Goal: Transaction & Acquisition: Purchase product/service

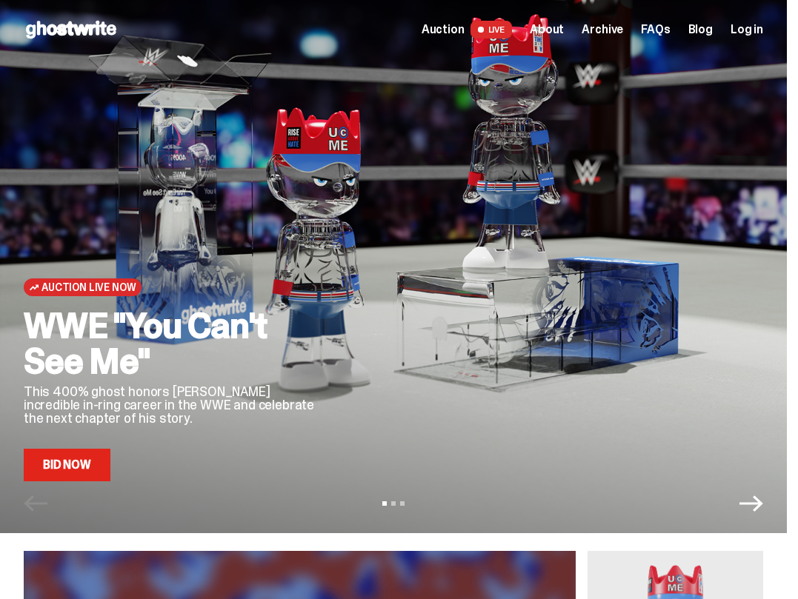
click at [508, 30] on span "LIVE" at bounding box center [491, 30] width 42 height 18
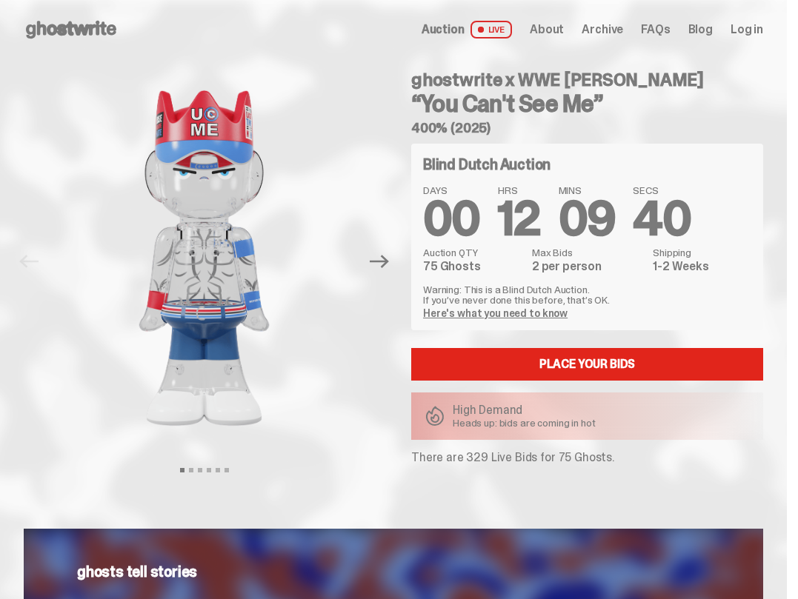
click at [762, 26] on span "Log in" at bounding box center [747, 30] width 33 height 12
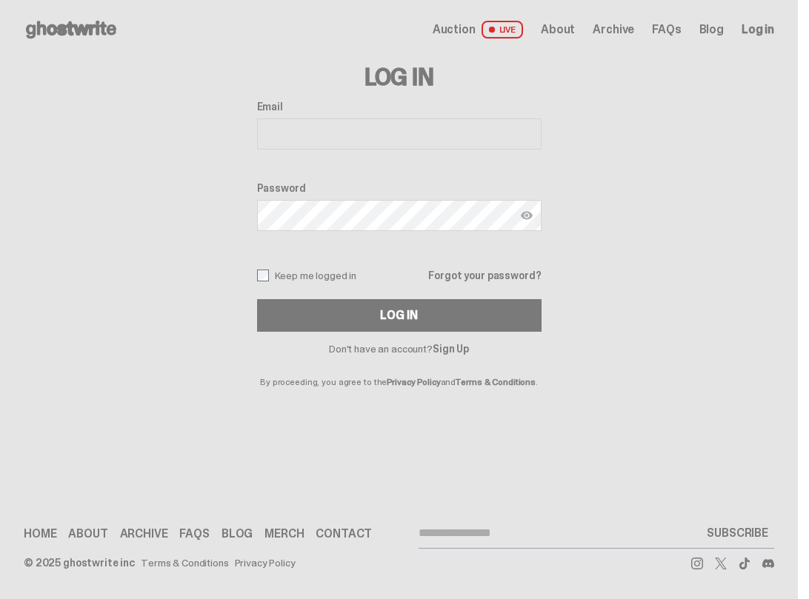
click at [339, 134] on input "Email" at bounding box center [399, 134] width 285 height 31
type input "**********"
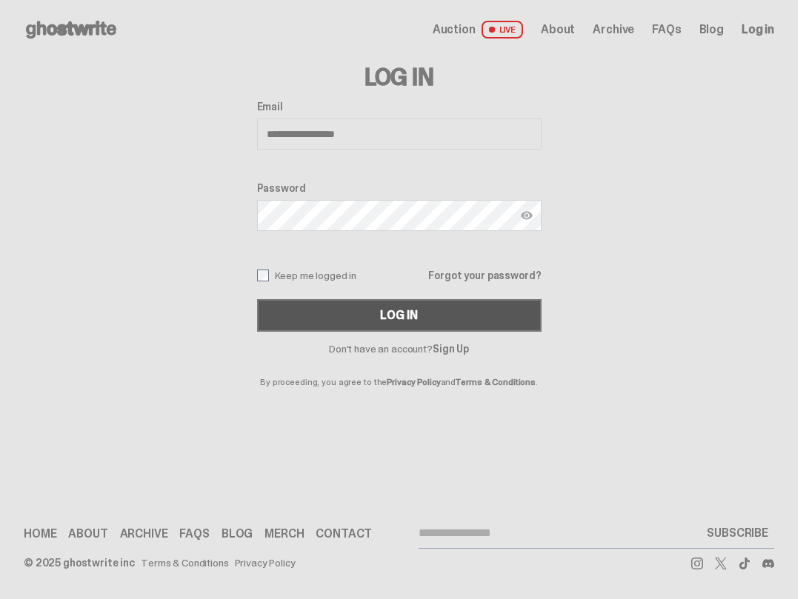
click at [385, 321] on div "Log In" at bounding box center [398, 316] width 37 height 12
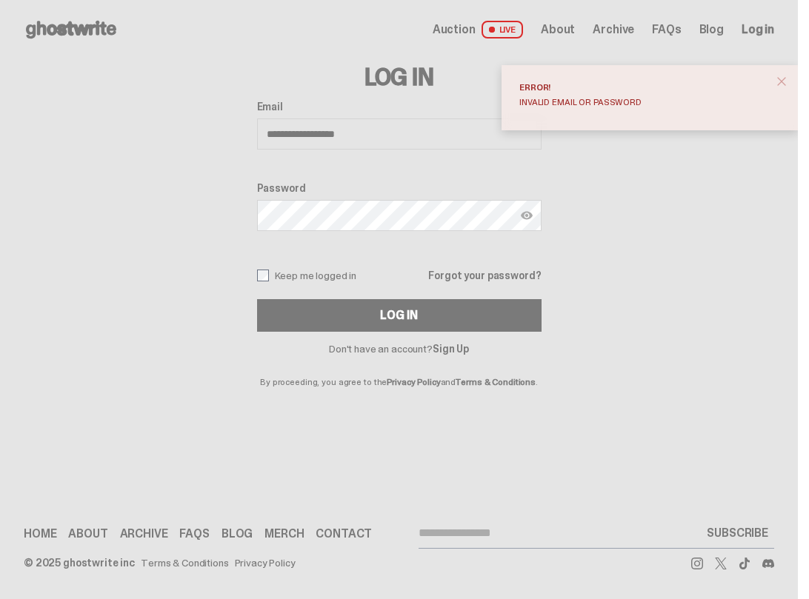
click at [778, 83] on span "close" at bounding box center [781, 81] width 15 height 15
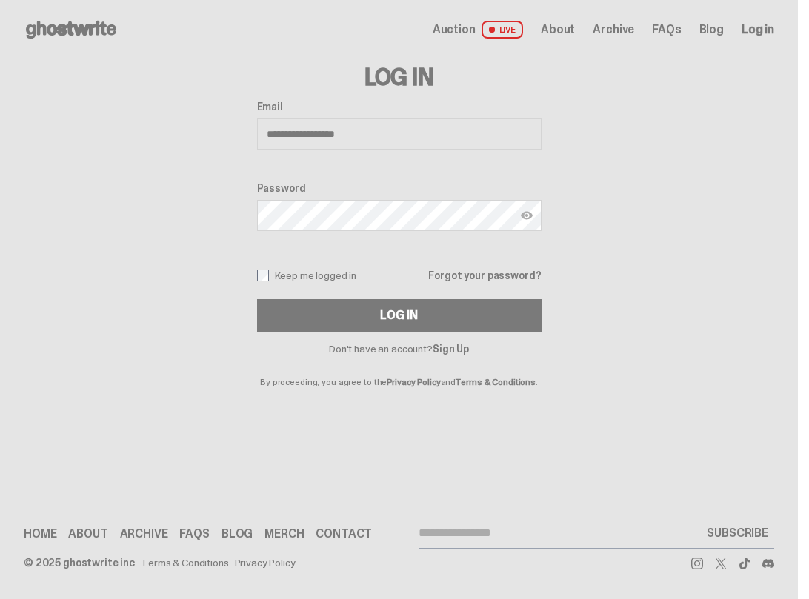
click at [510, 273] on link "Forgot your password?" at bounding box center [484, 275] width 113 height 10
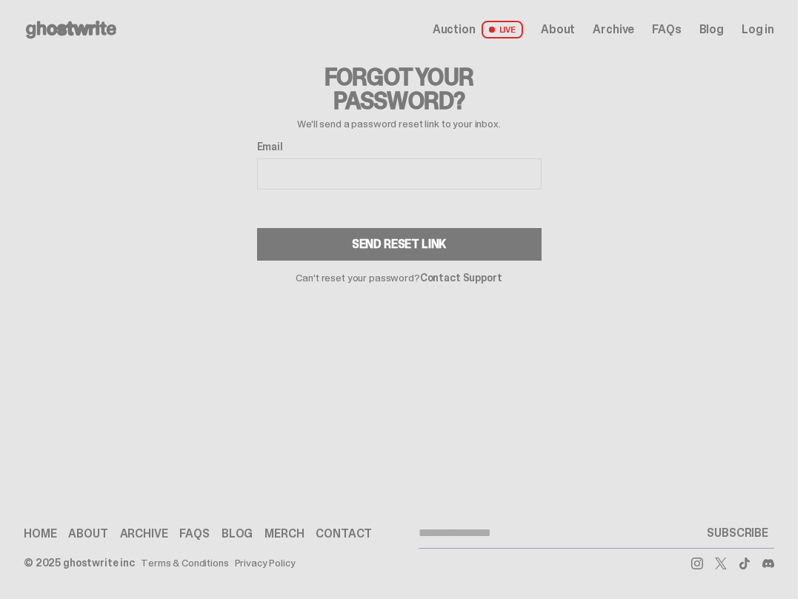
click at [419, 160] on input "Email" at bounding box center [399, 174] width 285 height 31
type input "**********"
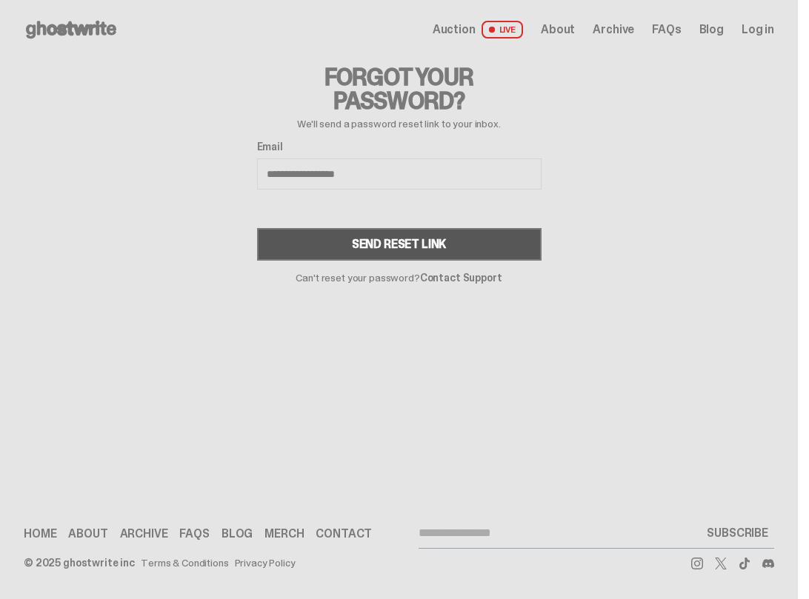
click at [461, 236] on button "Send Reset Link" at bounding box center [399, 244] width 285 height 33
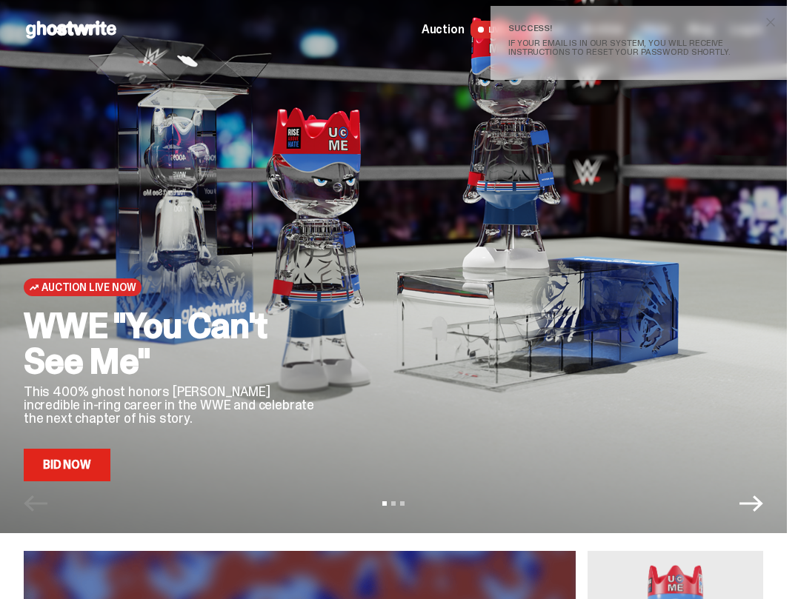
click at [77, 465] on link "Bid Now" at bounding box center [67, 465] width 87 height 33
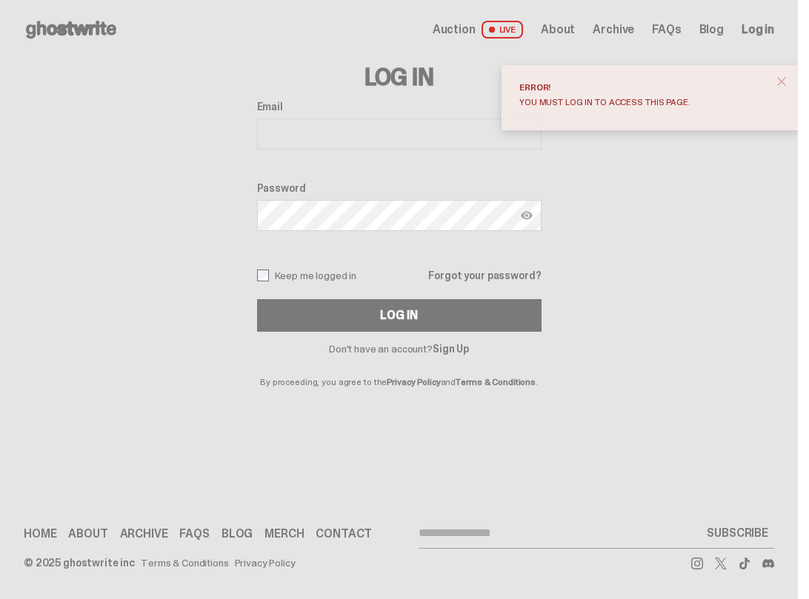
click at [385, 133] on input "Email" at bounding box center [399, 134] width 285 height 31
type input "**********"
click at [257, 299] on button "Log In" at bounding box center [399, 315] width 285 height 33
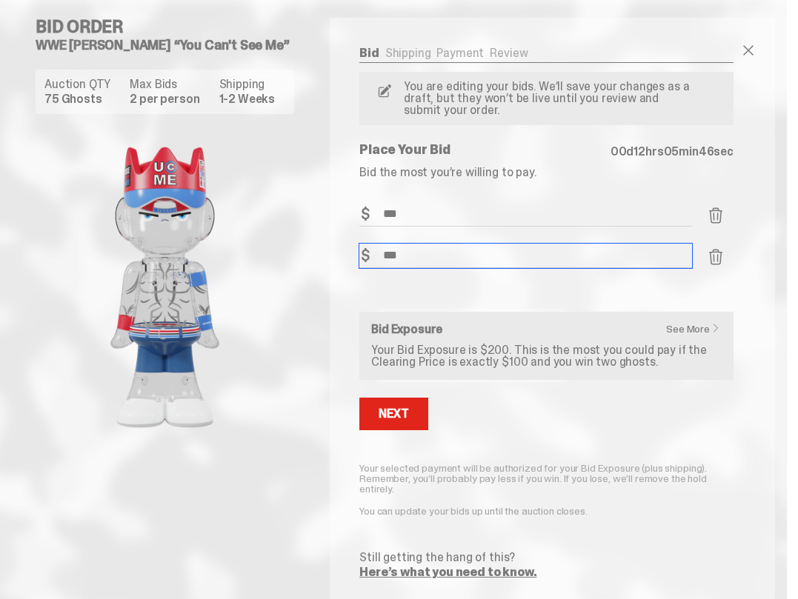
drag, startPoint x: 436, startPoint y: 251, endPoint x: 367, endPoint y: 254, distance: 69.0
click at [367, 254] on div "Bid Amount $ ***" at bounding box center [525, 264] width 333 height 41
type input "***"
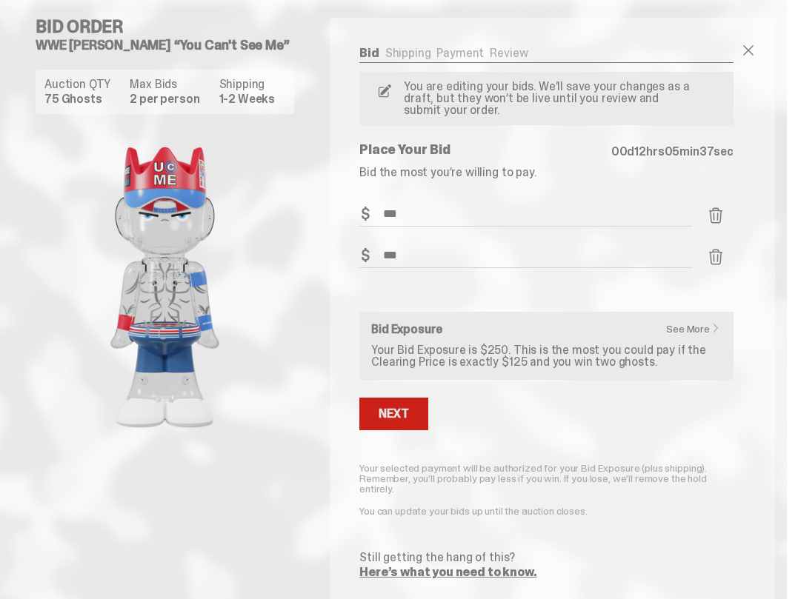
click at [391, 413] on div "Next" at bounding box center [394, 414] width 30 height 12
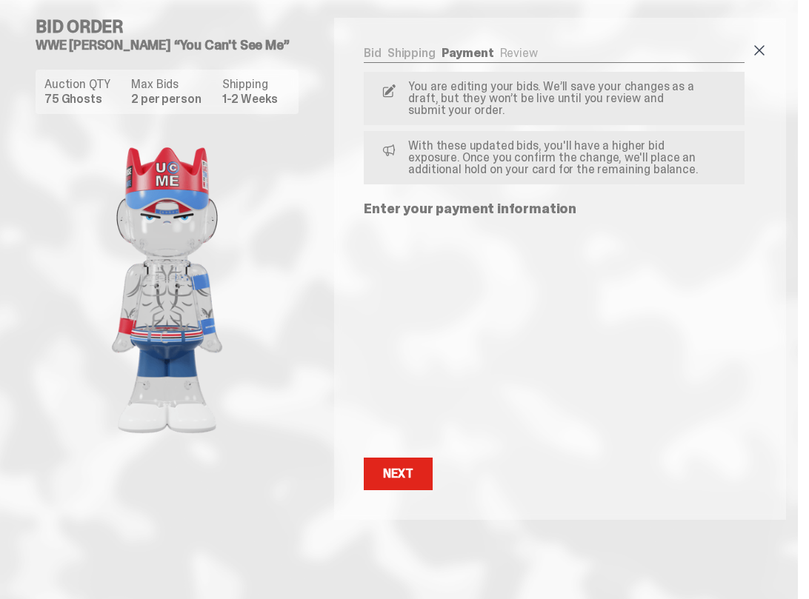
click at [756, 50] on span at bounding box center [760, 50] width 18 height 18
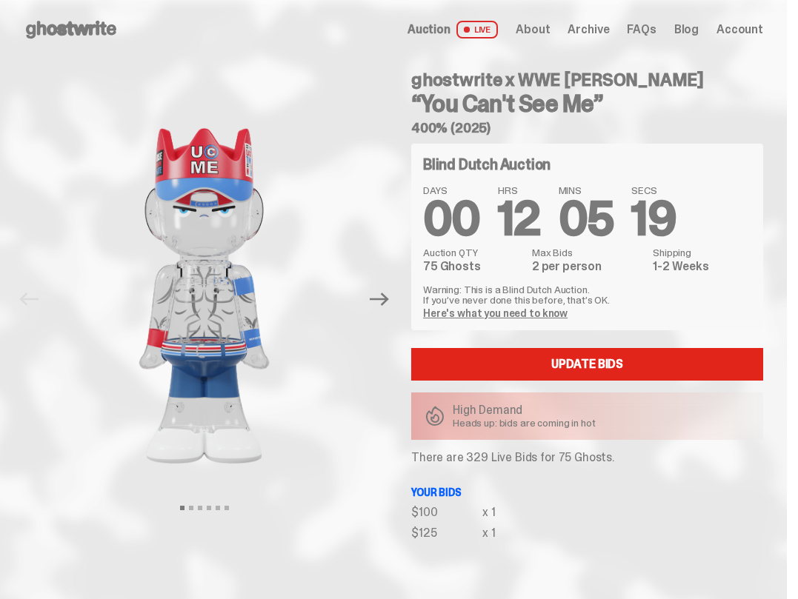
click at [741, 27] on span "Account" at bounding box center [739, 30] width 47 height 12
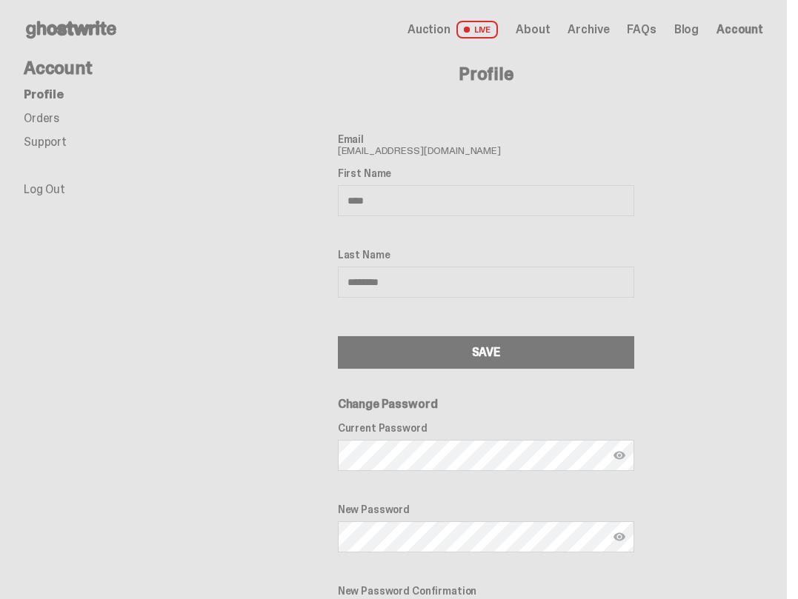
click at [55, 119] on link "Orders" at bounding box center [42, 118] width 36 height 16
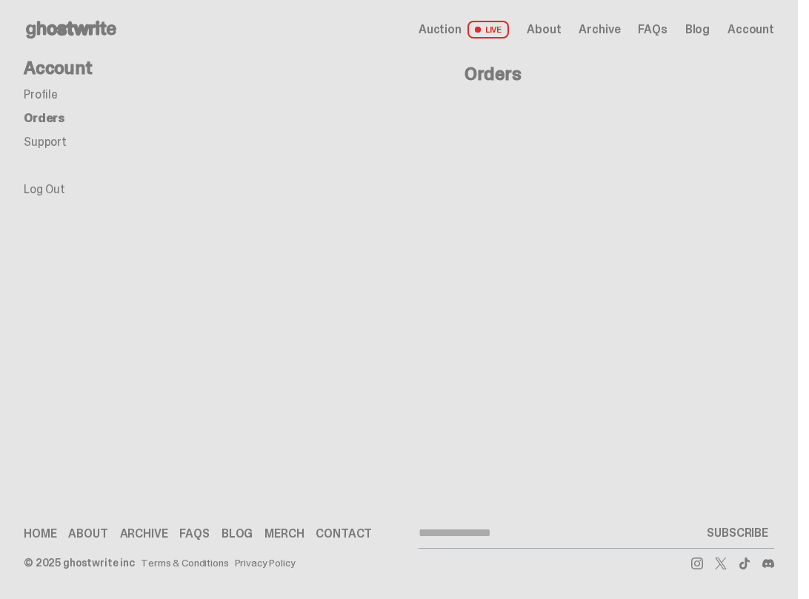
click at [470, 28] on link "Auction LIVE" at bounding box center [464, 30] width 90 height 18
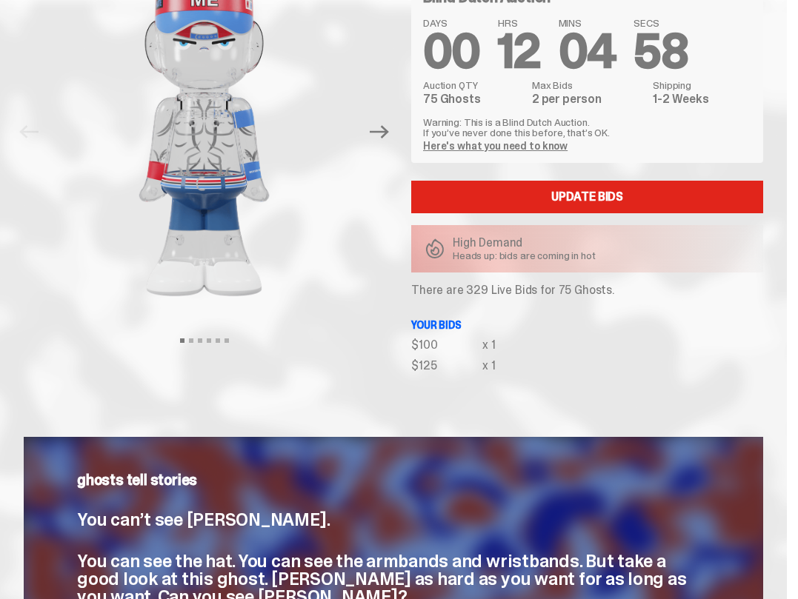
scroll to position [222, 0]
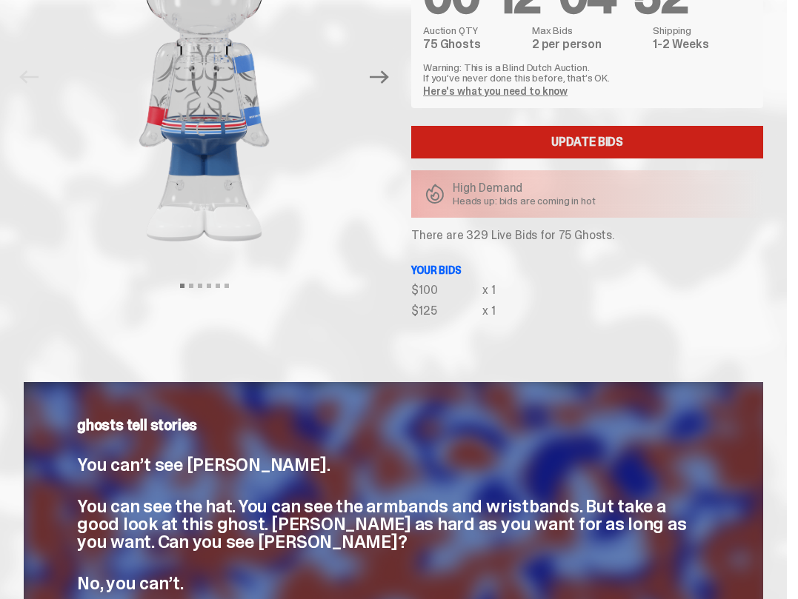
click at [585, 145] on link "Update Bids" at bounding box center [587, 142] width 352 height 33
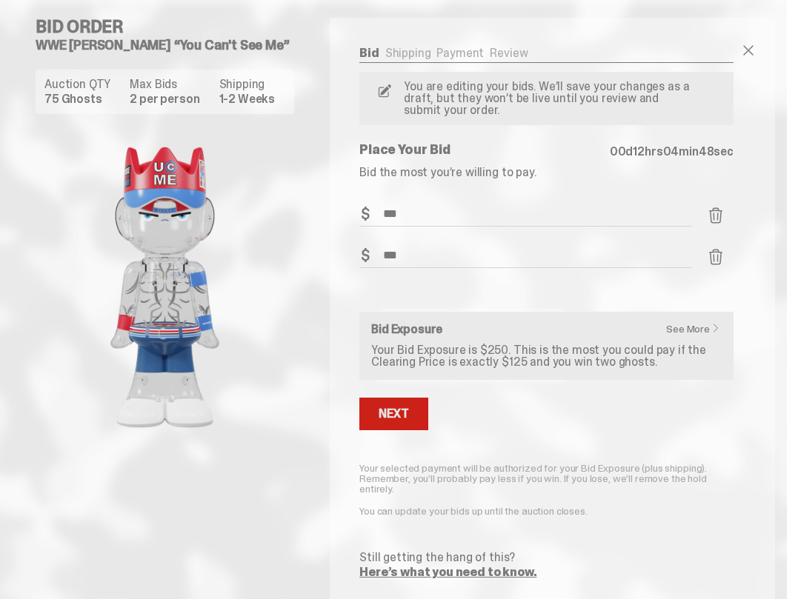
click at [412, 405] on button "Next" at bounding box center [393, 414] width 68 height 33
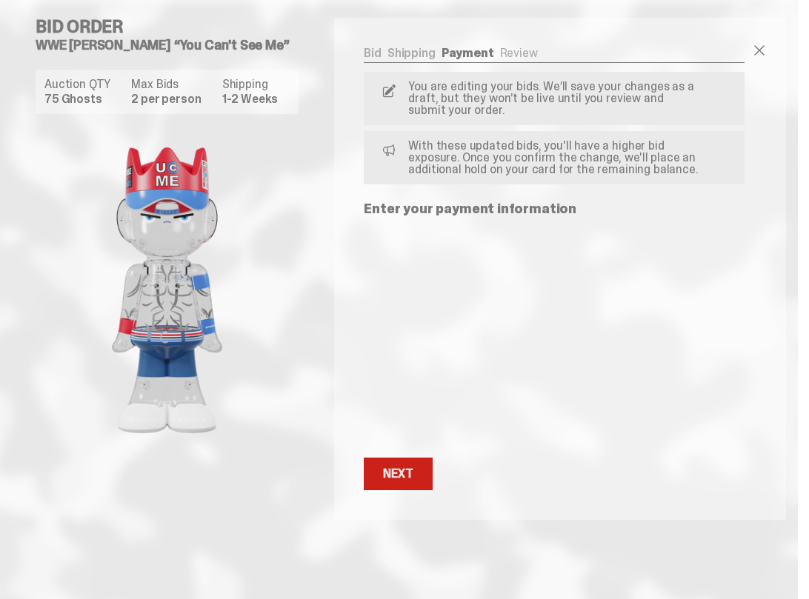
click at [371, 482] on button "Next Next" at bounding box center [398, 474] width 68 height 33
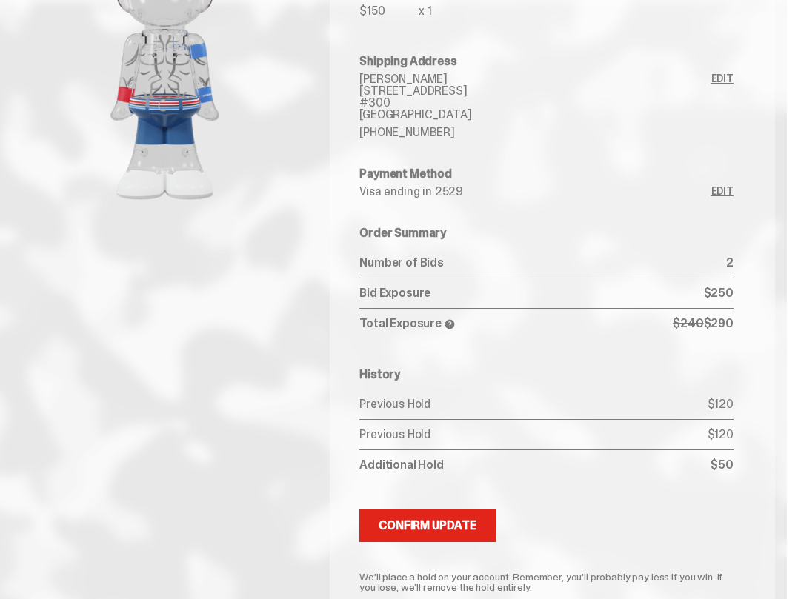
scroll to position [296, 0]
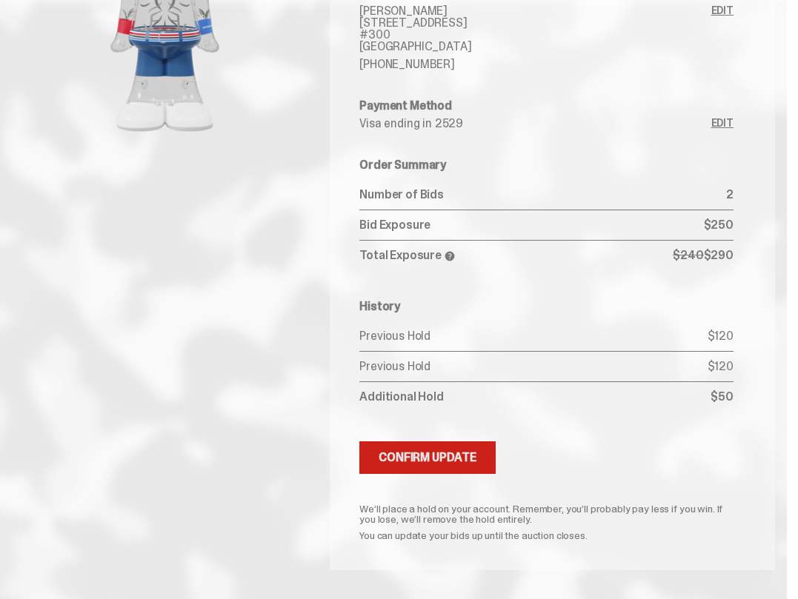
click at [468, 460] on div "Confirm Update" at bounding box center [428, 458] width 98 height 12
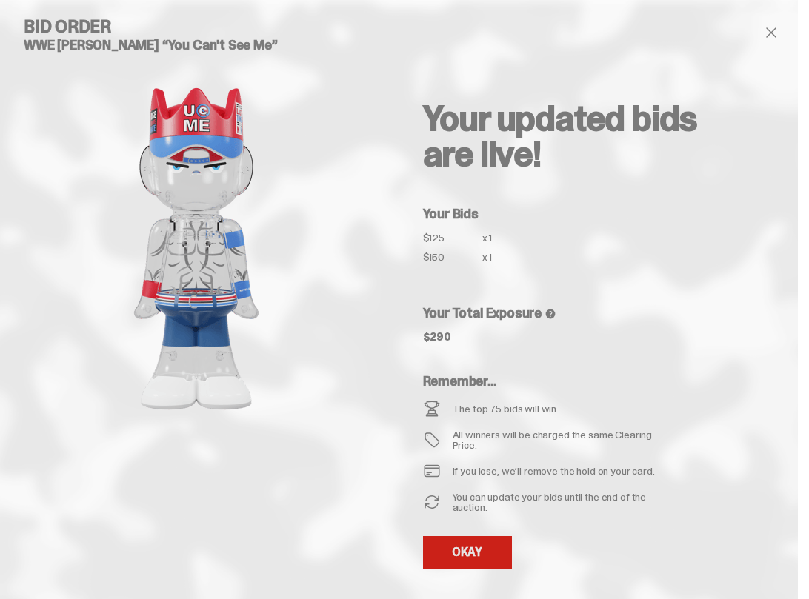
click at [472, 557] on link "OKAY" at bounding box center [467, 552] width 89 height 33
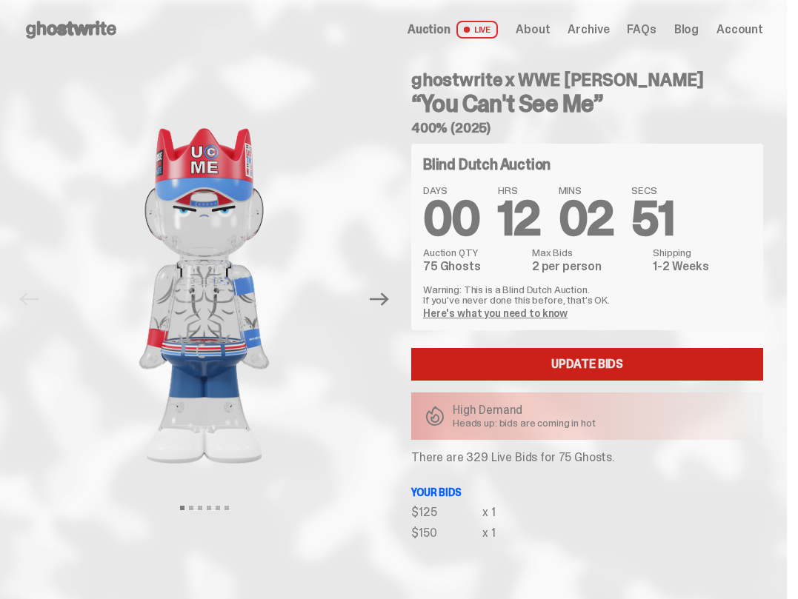
click at [605, 365] on link "Update Bids" at bounding box center [587, 364] width 352 height 33
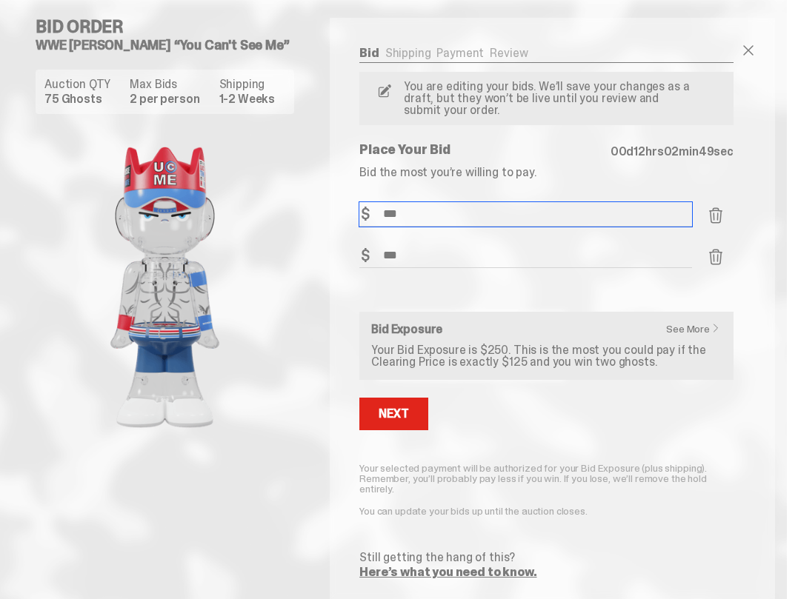
click at [423, 213] on input "***" at bounding box center [525, 214] width 333 height 24
type input "***"
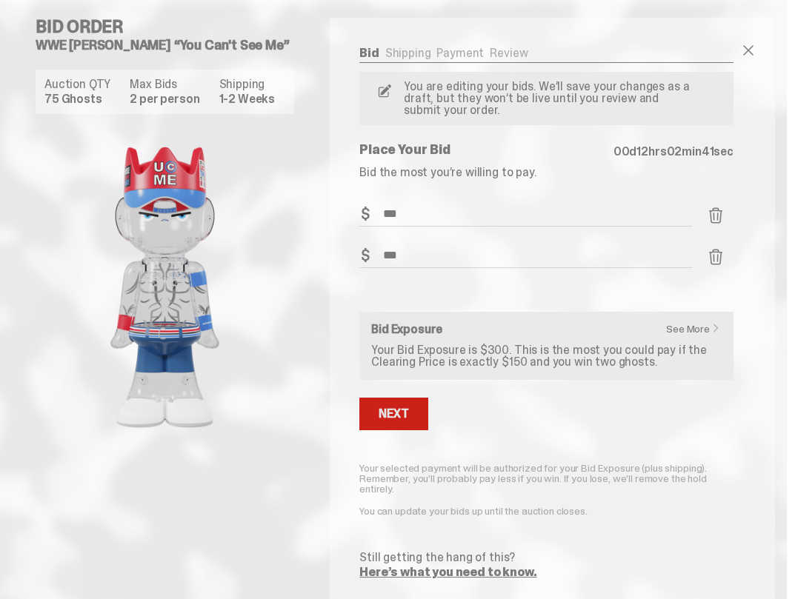
click at [379, 416] on button "Next" at bounding box center [393, 414] width 68 height 33
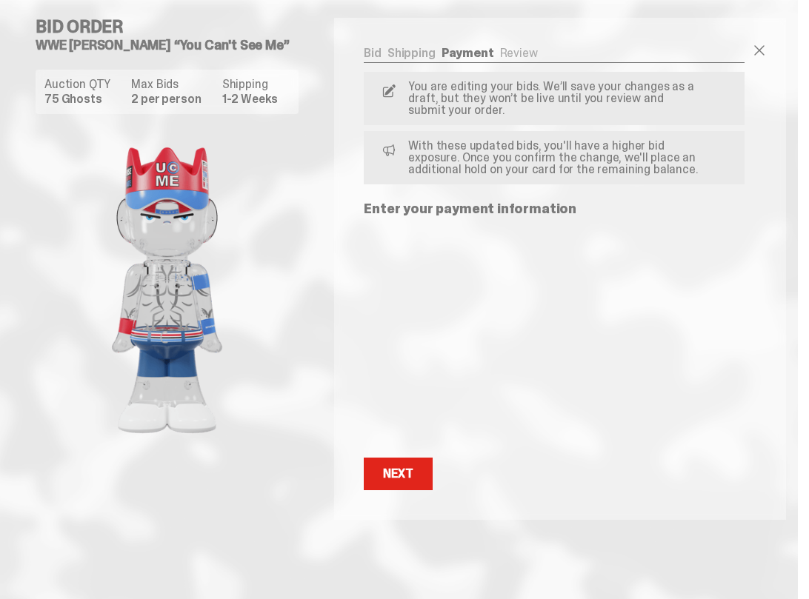
drag, startPoint x: 522, startPoint y: 476, endPoint x: 493, endPoint y: 468, distance: 30.7
click at [522, 476] on div "Next Next" at bounding box center [554, 474] width 381 height 33
click at [398, 473] on div "Next" at bounding box center [398, 474] width 30 height 12
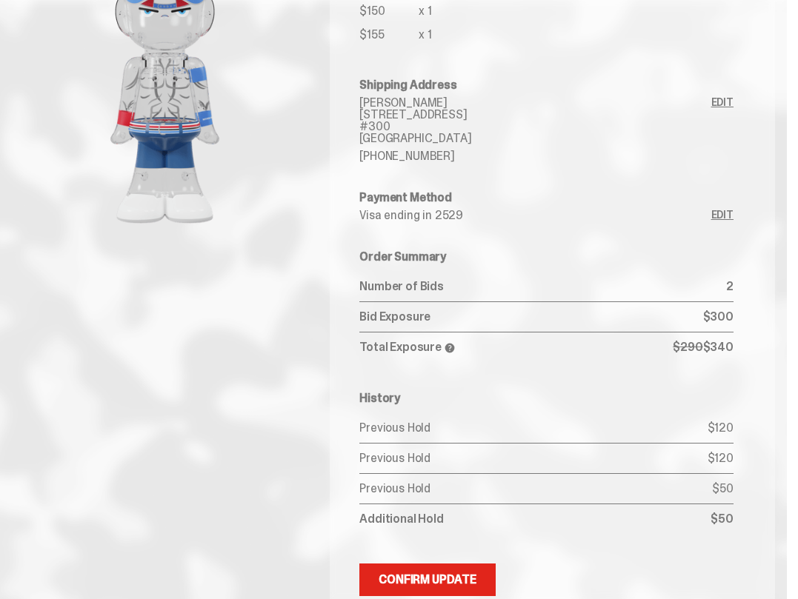
scroll to position [296, 0]
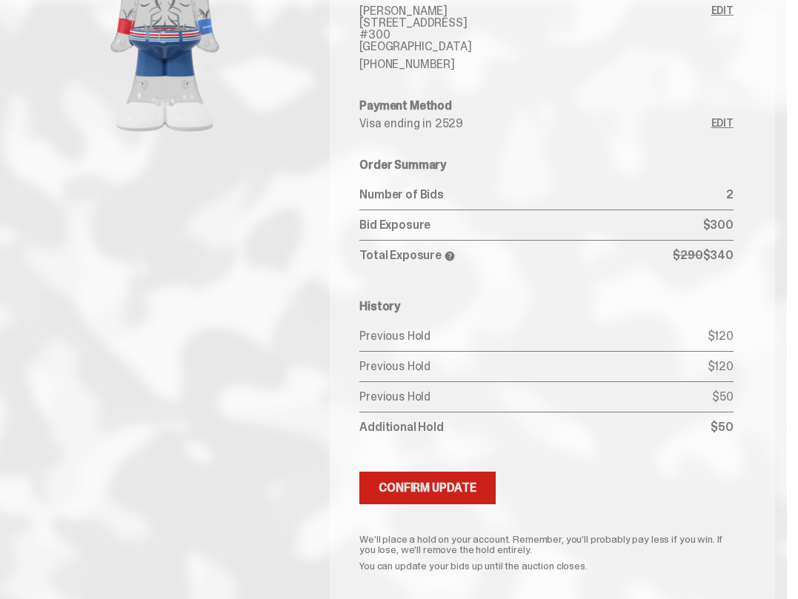
click at [463, 485] on div "Confirm Update" at bounding box center [428, 488] width 98 height 12
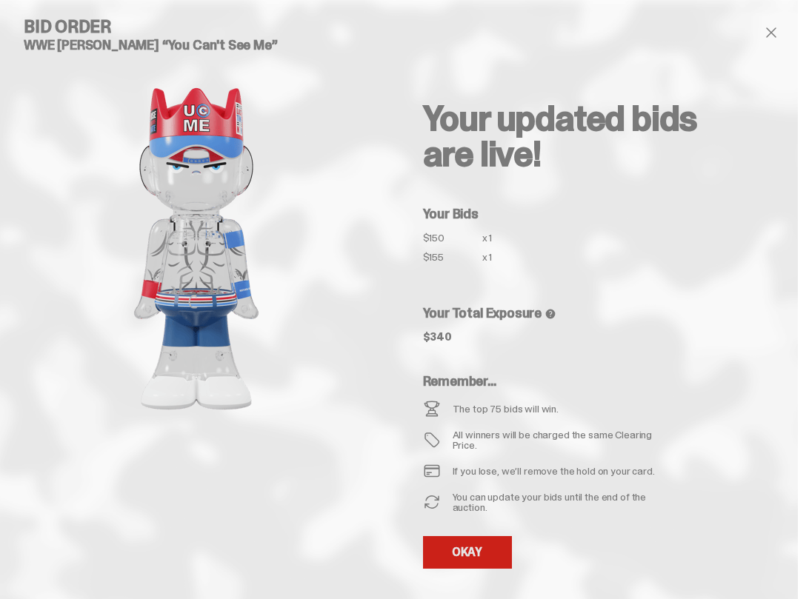
click at [480, 557] on link "OKAY" at bounding box center [467, 552] width 89 height 33
